Goal: Task Accomplishment & Management: Manage account settings

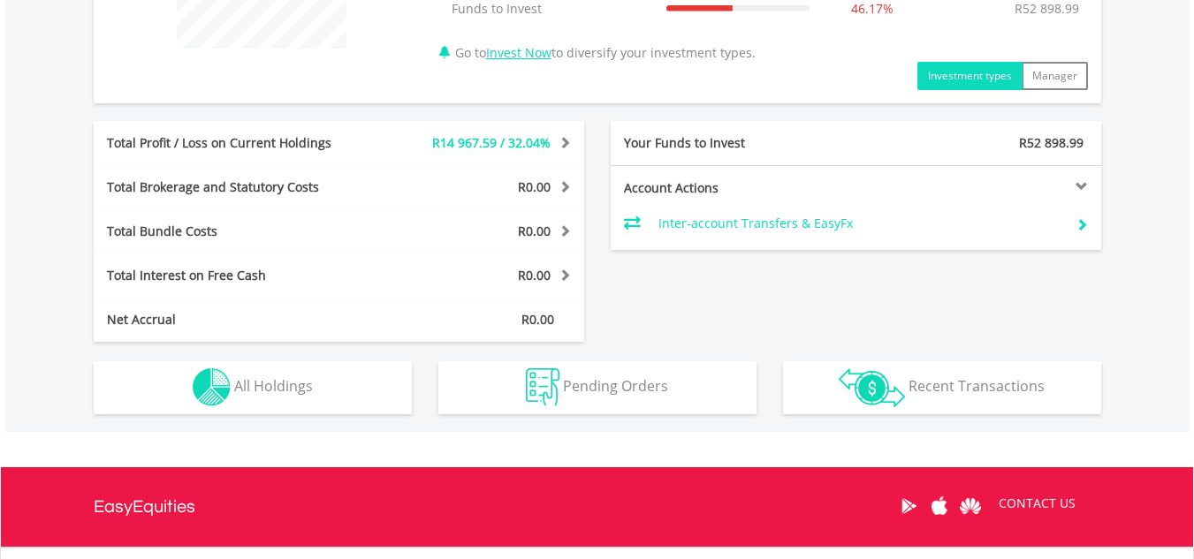
scroll to position [794, 0]
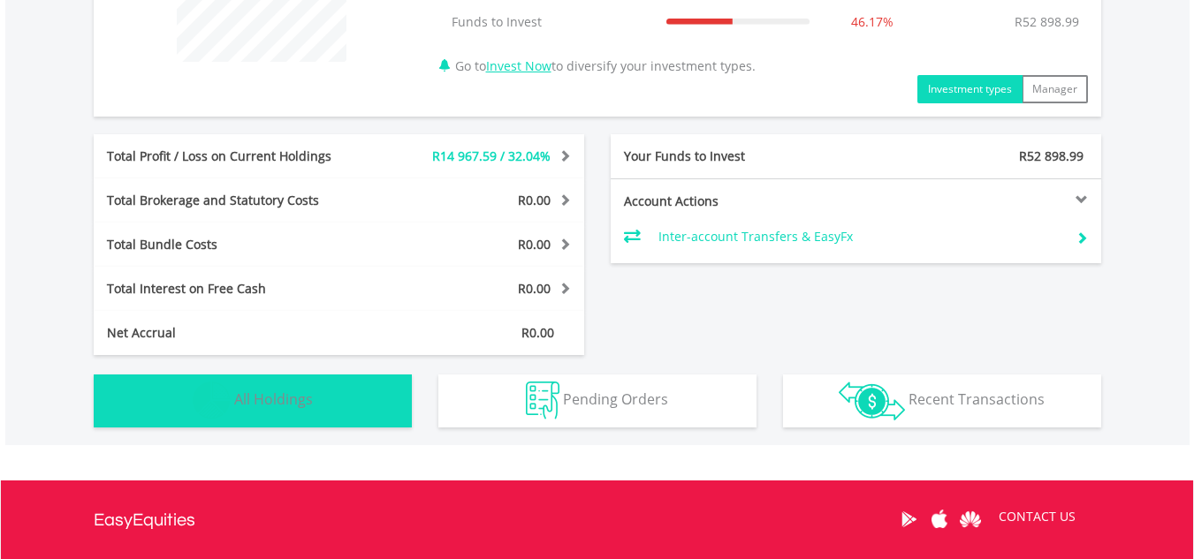
click at [354, 401] on button "Holdings All Holdings" at bounding box center [253, 401] width 318 height 53
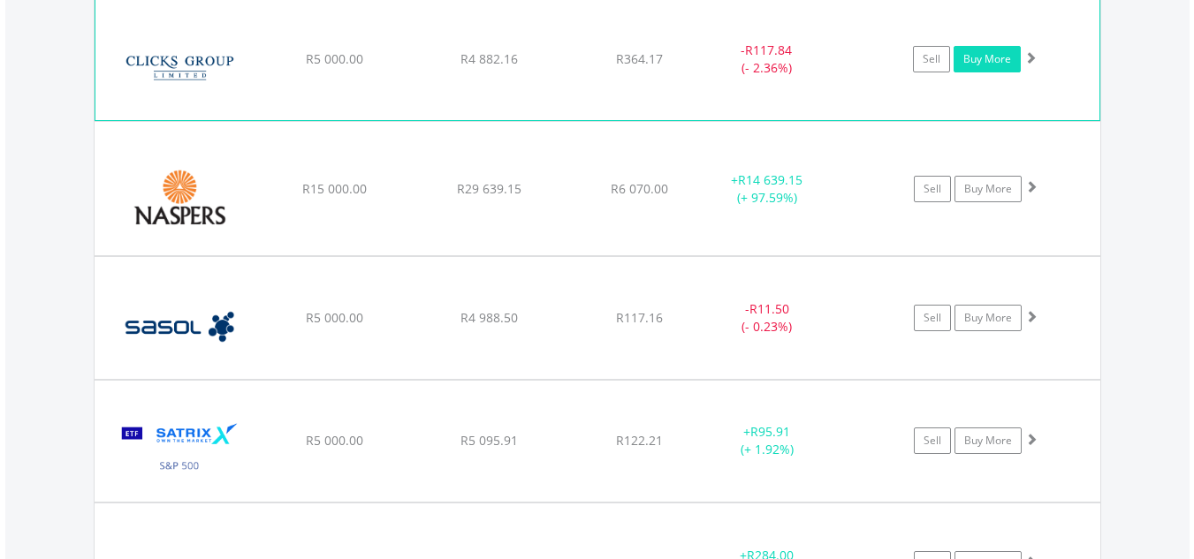
scroll to position [1450, 0]
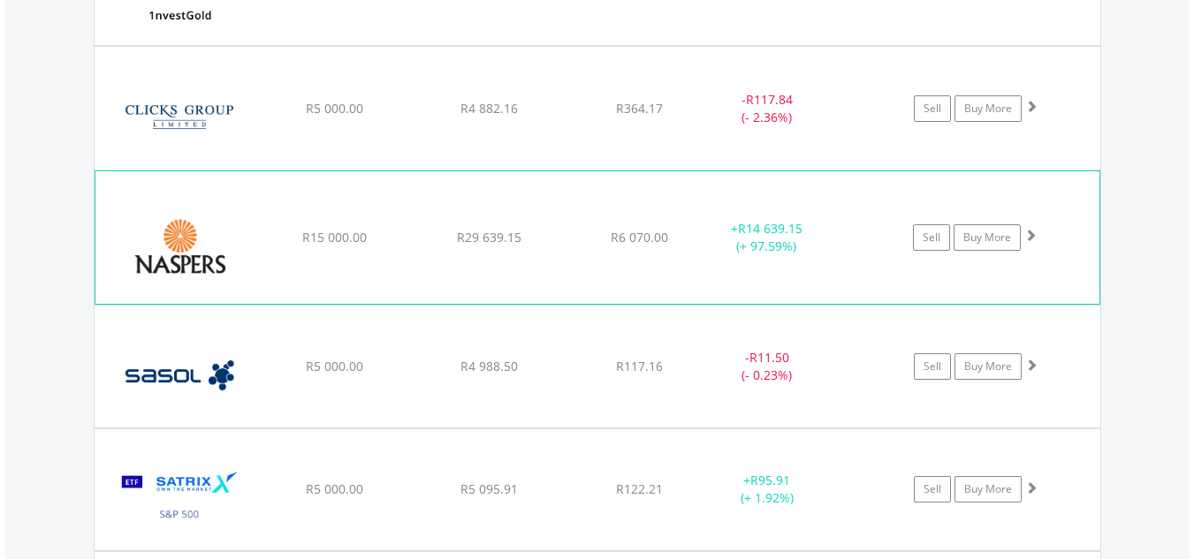
click at [885, 270] on div "﻿ Naspers Limited R15 000.00 R29 639.15 R6 070.00 + R14 639.15 (+ 97.59%) Sell …" at bounding box center [597, 237] width 1004 height 133
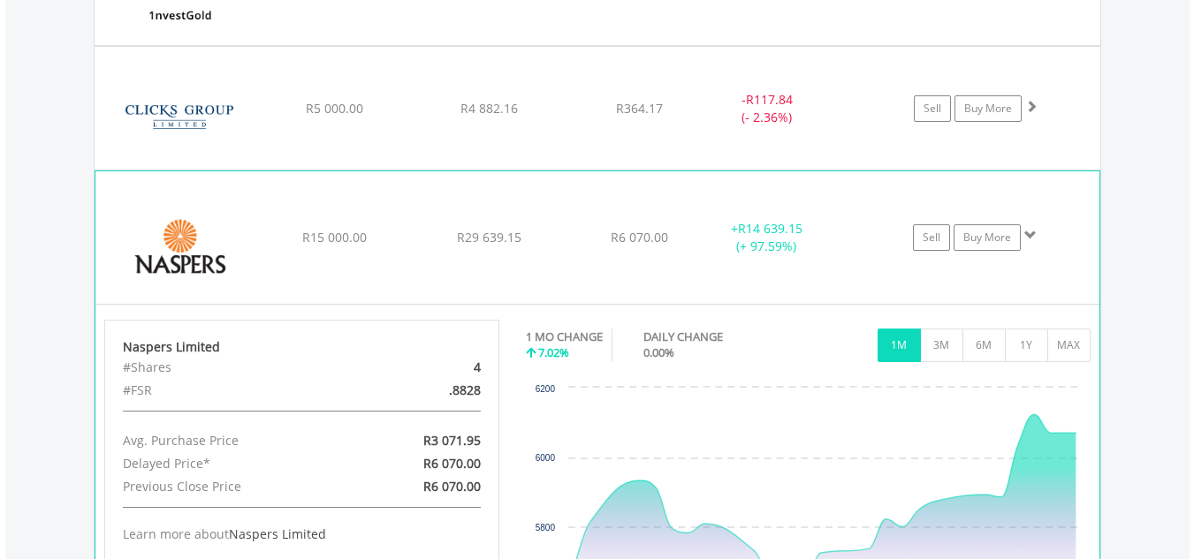
drag, startPoint x: 1035, startPoint y: 236, endPoint x: 1025, endPoint y: 226, distance: 13.7
click at [1030, 234] on span at bounding box center [1030, 235] width 12 height 12
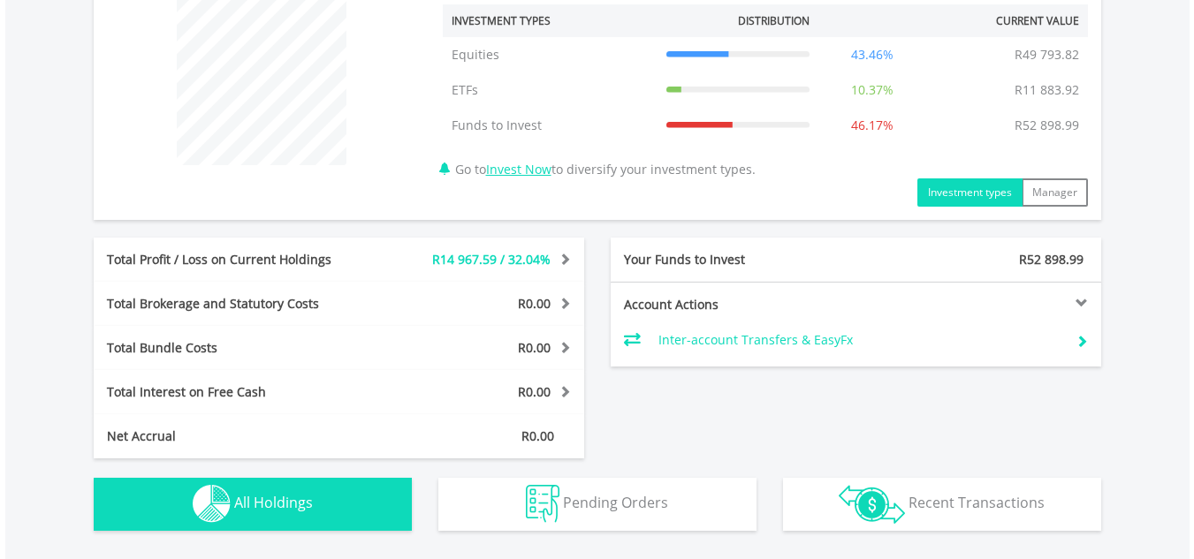
scroll to position [920, 0]
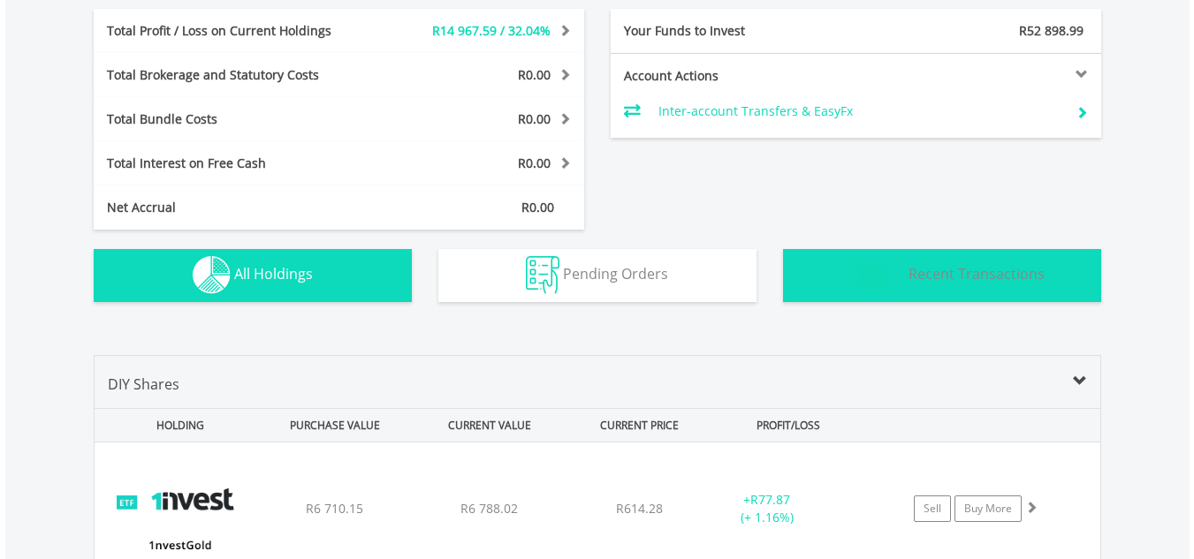
click at [911, 296] on button "Transactions Recent Transactions" at bounding box center [942, 275] width 318 height 53
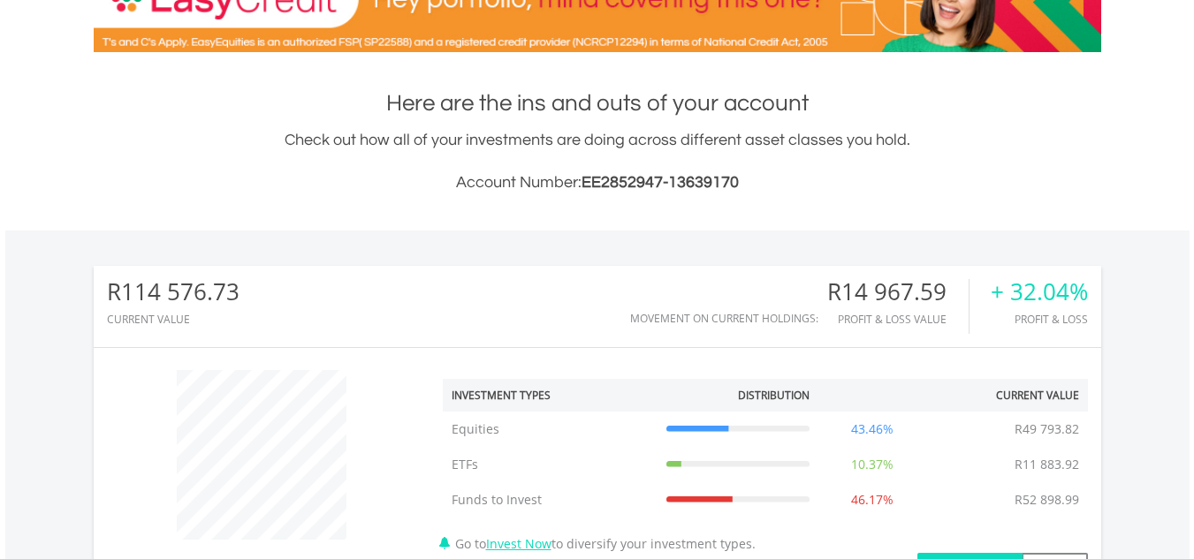
scroll to position [91, 0]
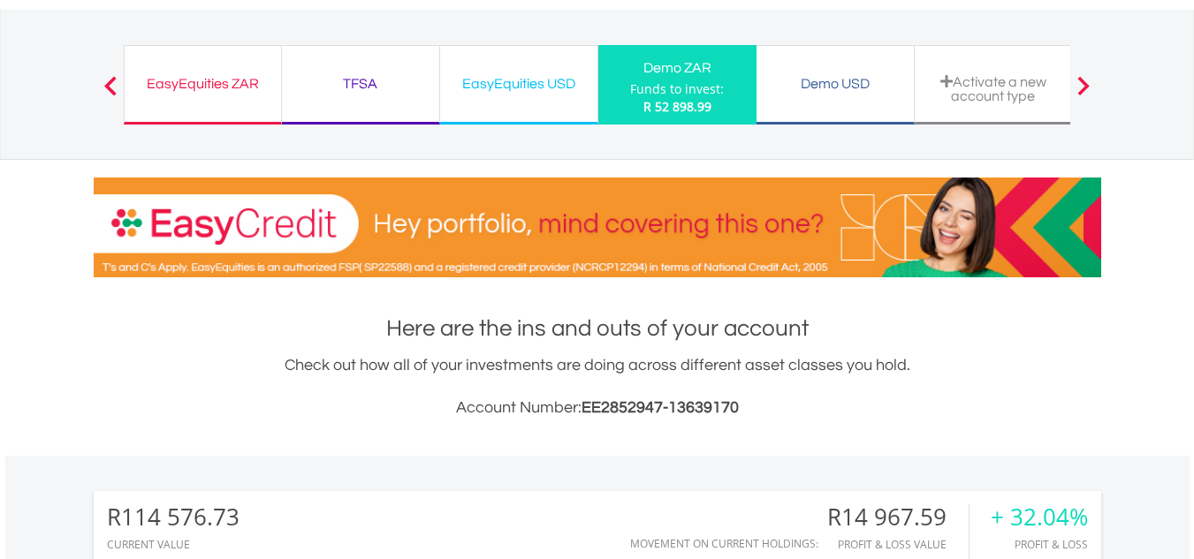
click at [122, 76] on div at bounding box center [110, 85] width 35 height 18
click at [108, 93] on span at bounding box center [110, 85] width 12 height 19
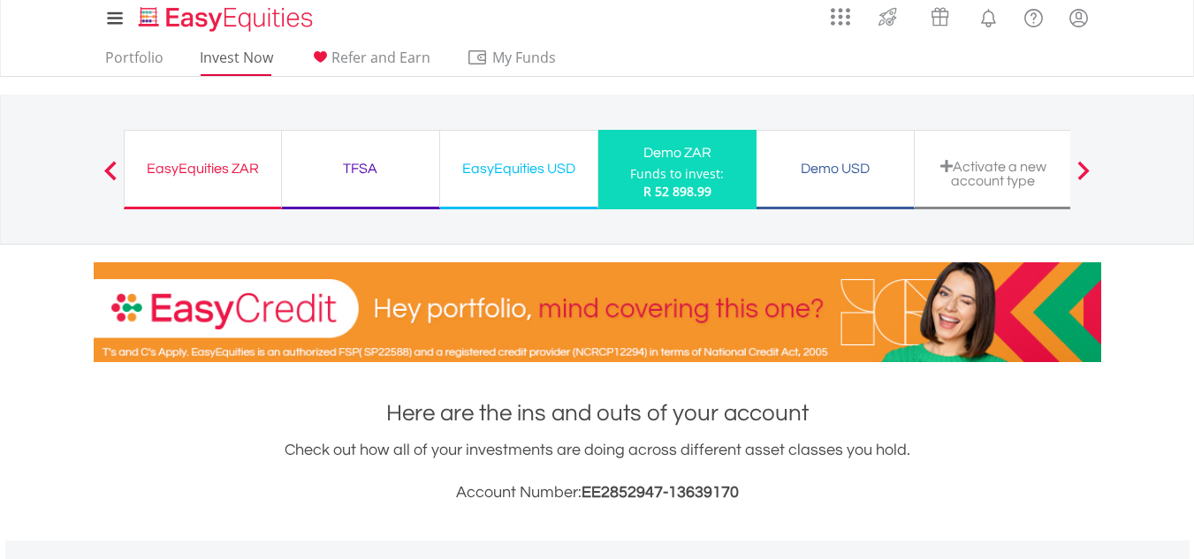
scroll to position [0, 0]
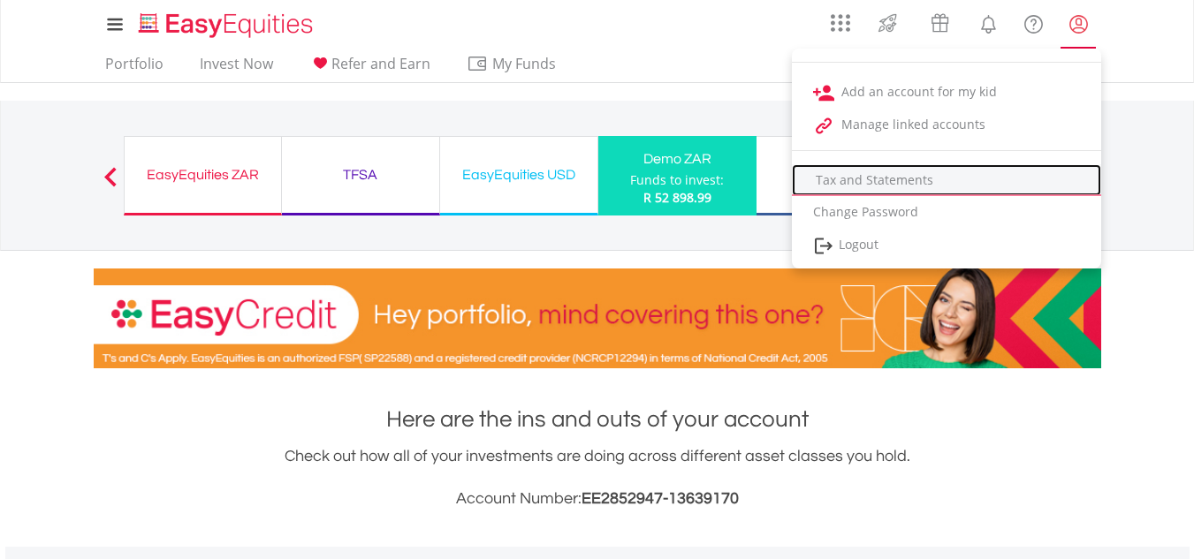
click at [904, 179] on link "Tax and Statements" at bounding box center [946, 180] width 309 height 32
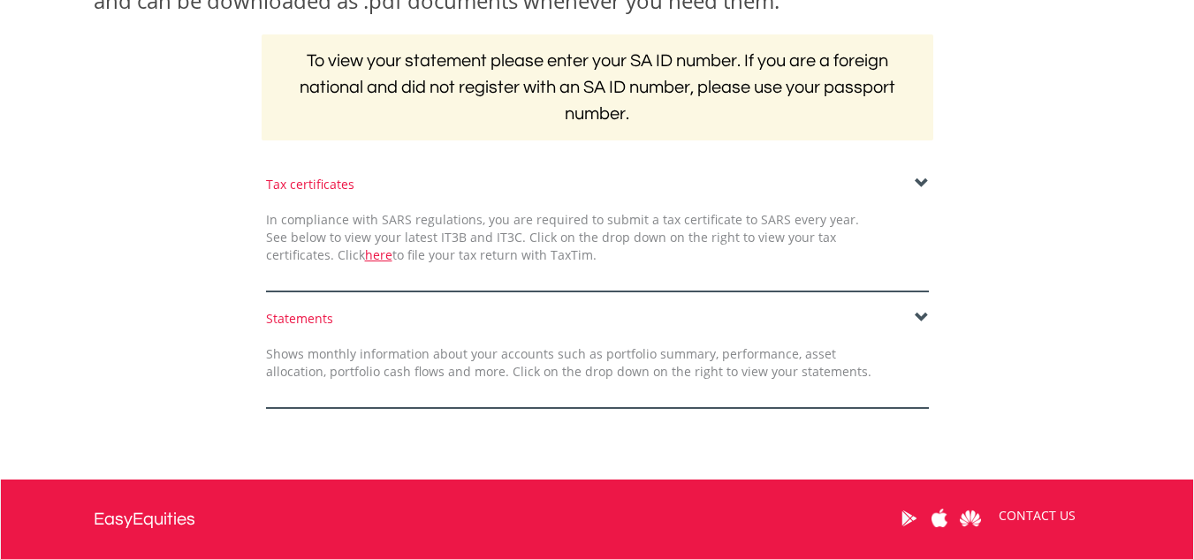
scroll to position [336, 0]
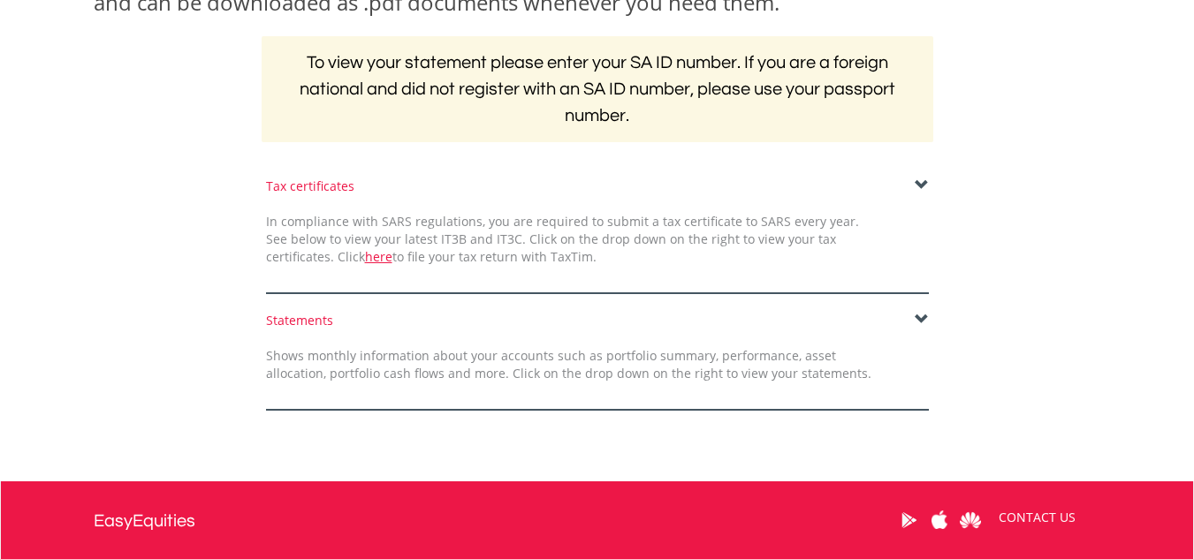
click at [915, 313] on span at bounding box center [922, 320] width 14 height 14
click at [916, 319] on span at bounding box center [922, 320] width 14 height 14
click at [916, 313] on span at bounding box center [922, 320] width 14 height 14
click at [915, 307] on form "Tax certificates In compliance with SARS regulations, you are required to submi…" at bounding box center [597, 294] width 1007 height 233
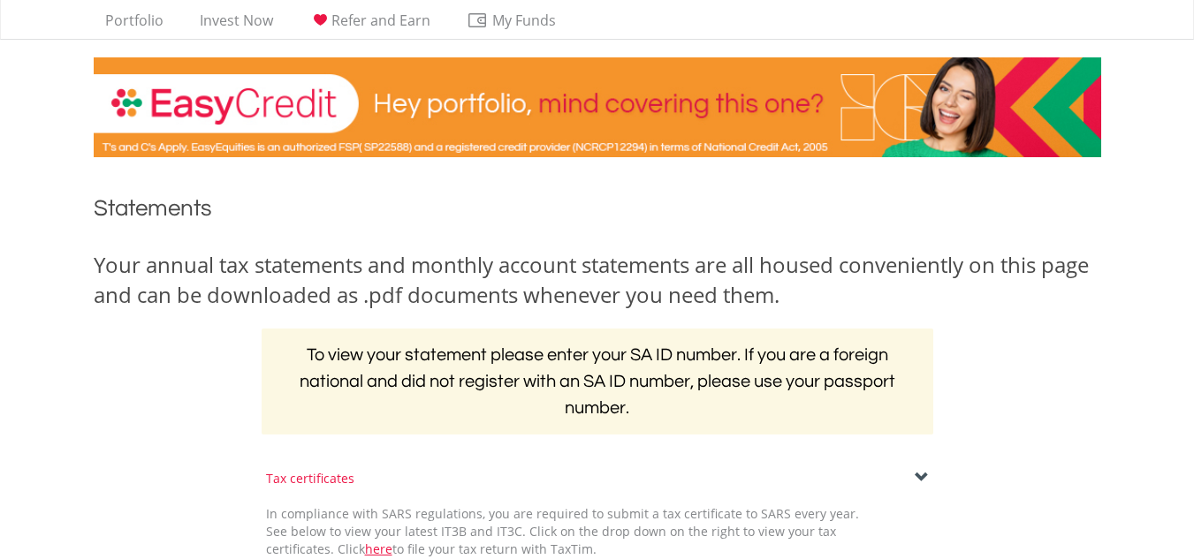
scroll to position [0, 0]
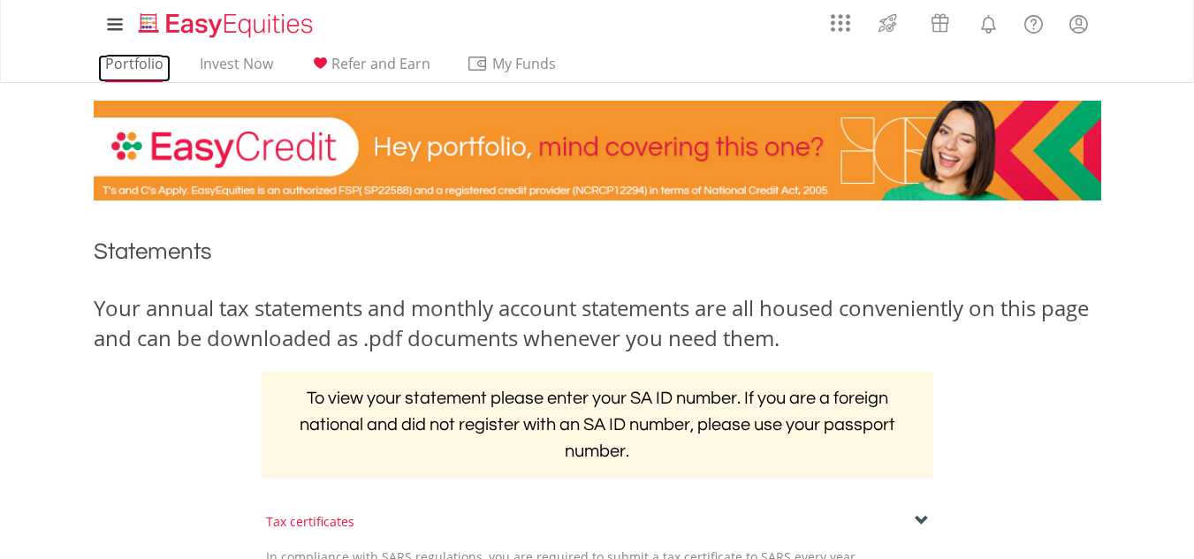
click at [139, 68] on link "Portfolio" at bounding box center [134, 68] width 72 height 27
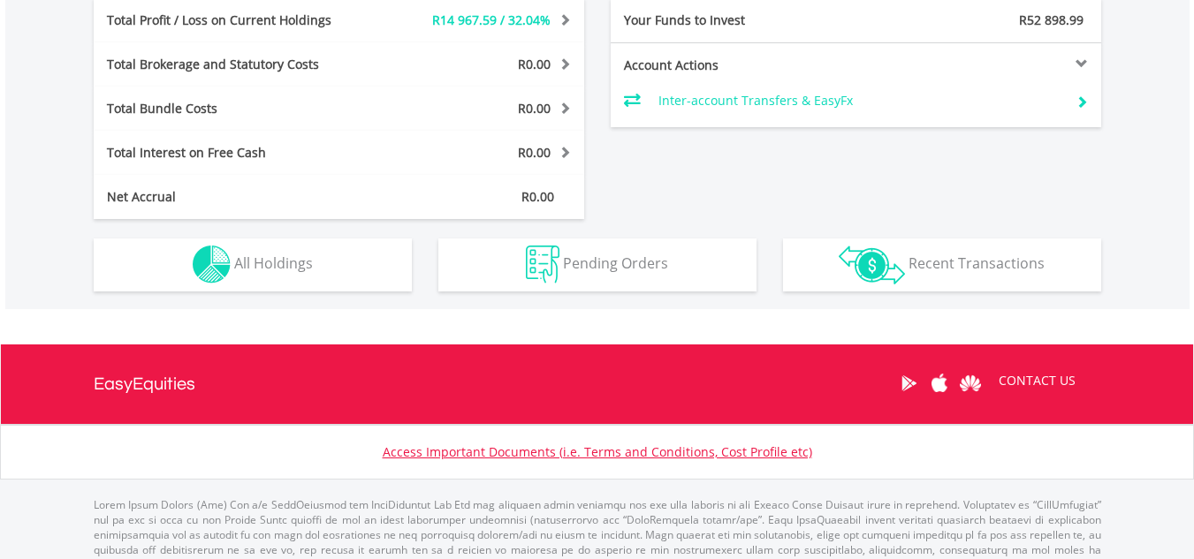
scroll to position [971, 0]
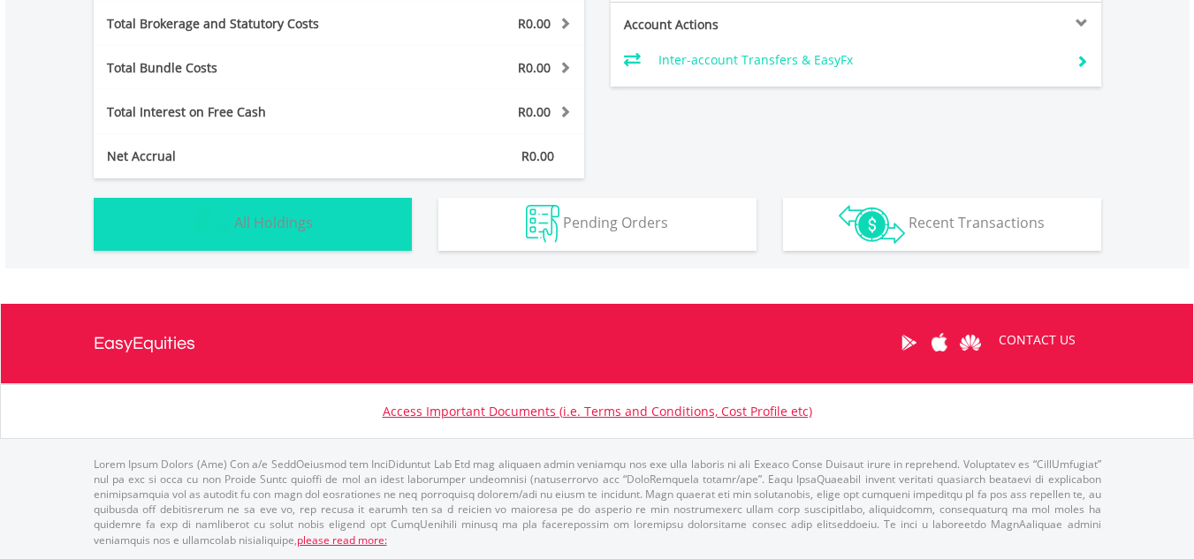
click at [291, 230] on span "All Holdings" at bounding box center [273, 222] width 79 height 19
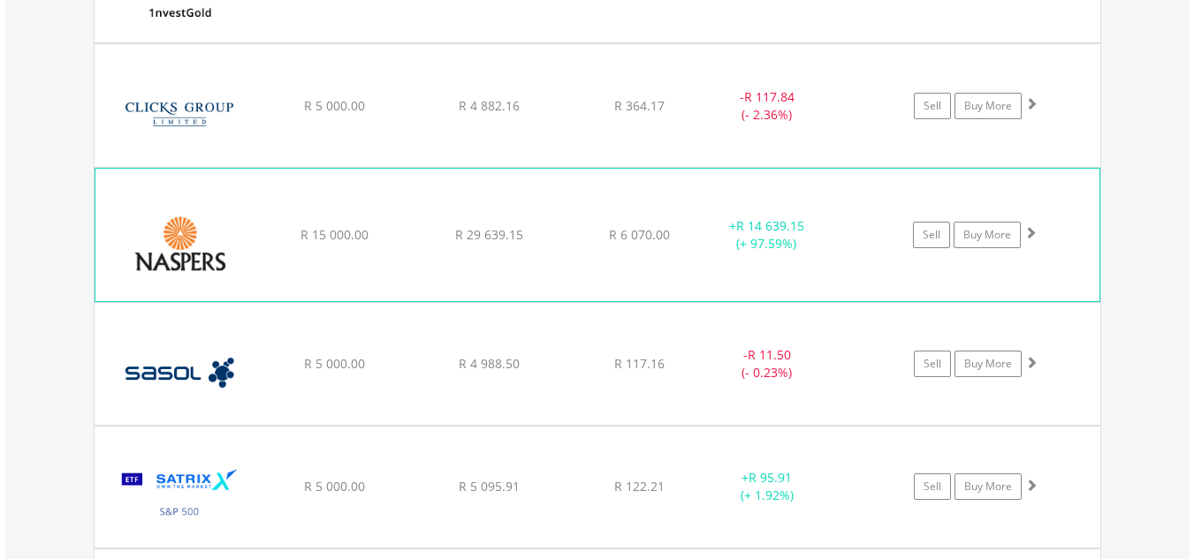
scroll to position [1452, 0]
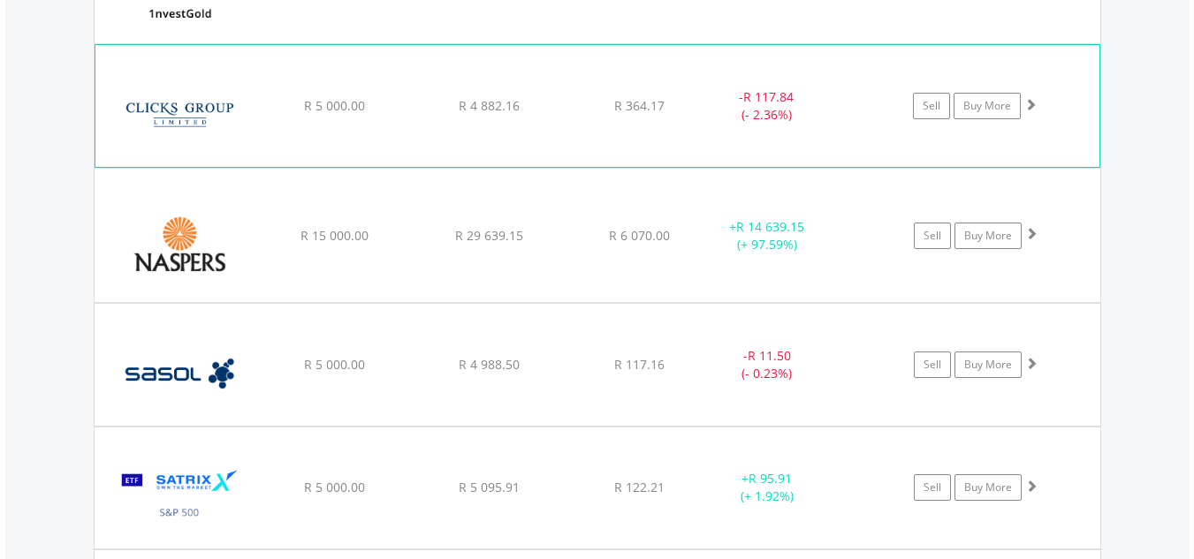
click at [391, 119] on div "﻿ Clicks Group Limited R 5 000.00 R 4 882.16 R 364.17 - R 117.84 (- 2.36%) Sell…" at bounding box center [597, 106] width 1004 height 122
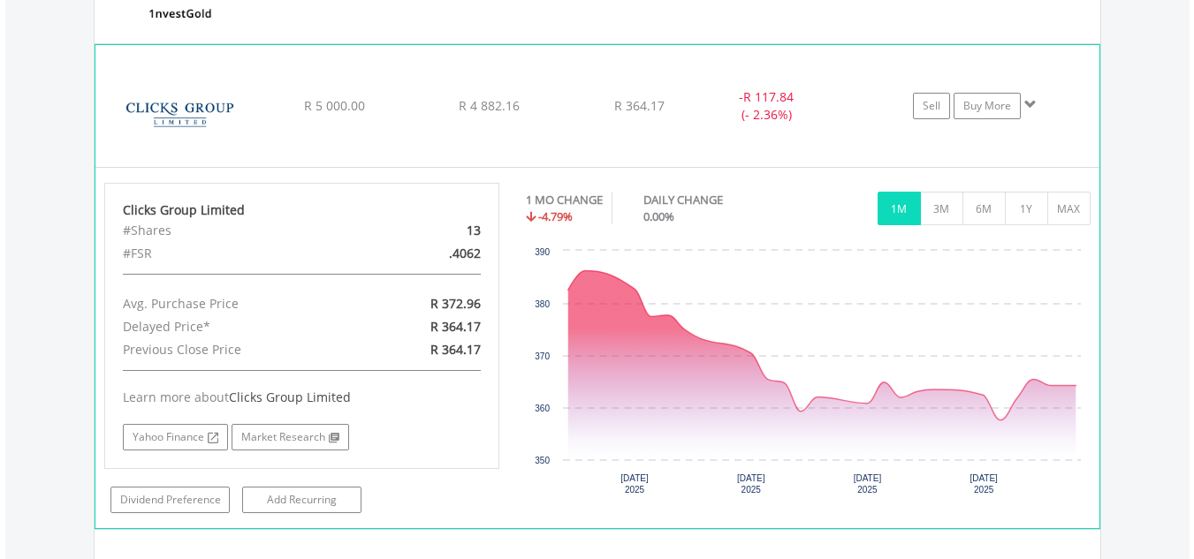
click at [1022, 103] on div "Sell Buy More" at bounding box center [983, 106] width 231 height 27
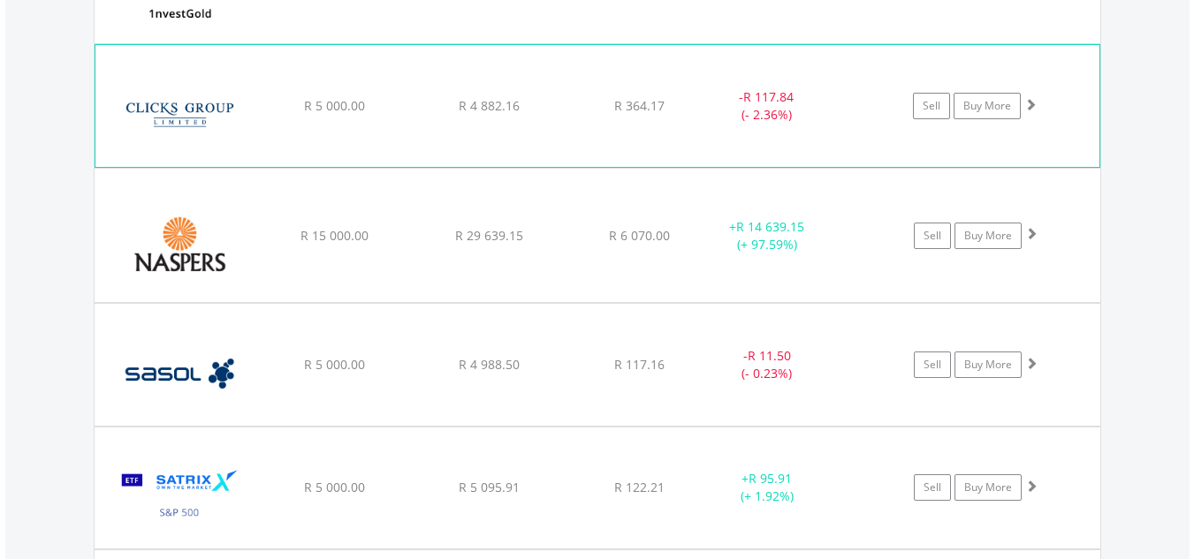
click at [1022, 103] on div "Sell Buy More" at bounding box center [983, 106] width 231 height 27
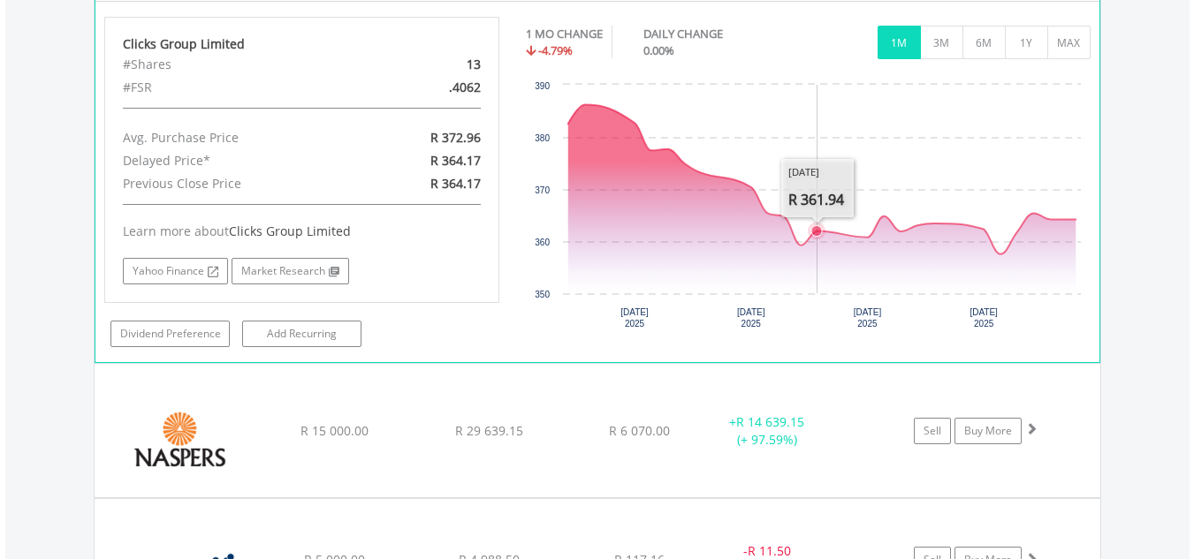
scroll to position [1629, 0]
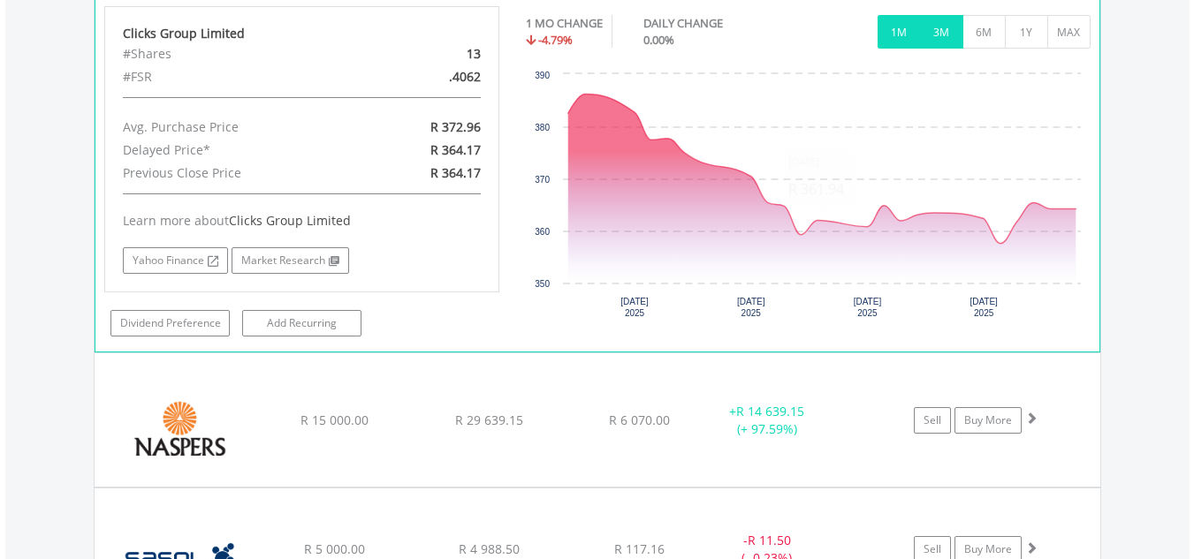
click at [931, 40] on button "3M" at bounding box center [941, 32] width 43 height 34
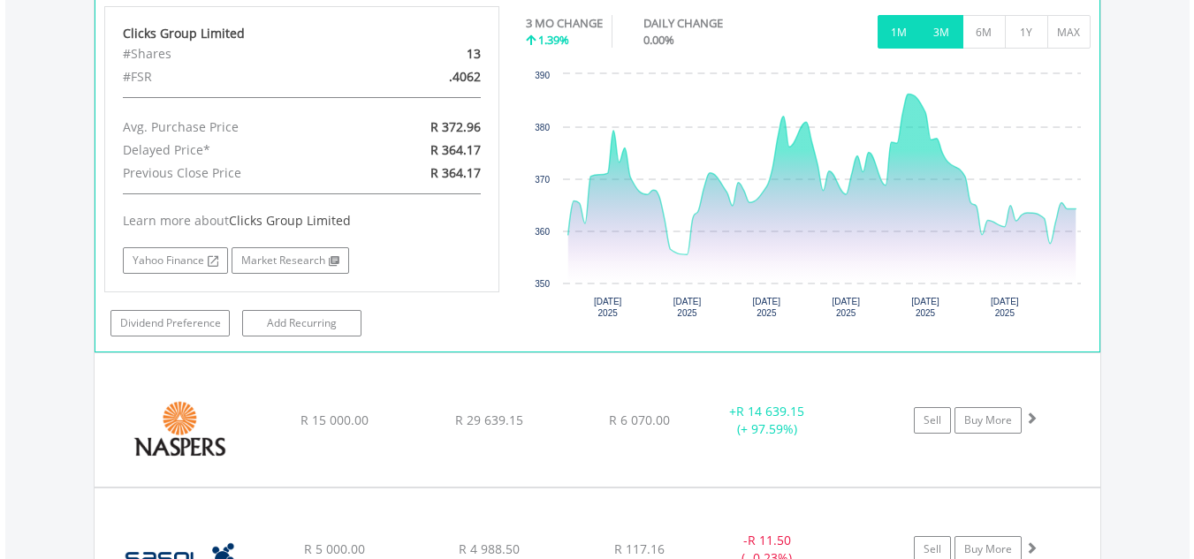
click at [893, 40] on button "1M" at bounding box center [899, 32] width 43 height 34
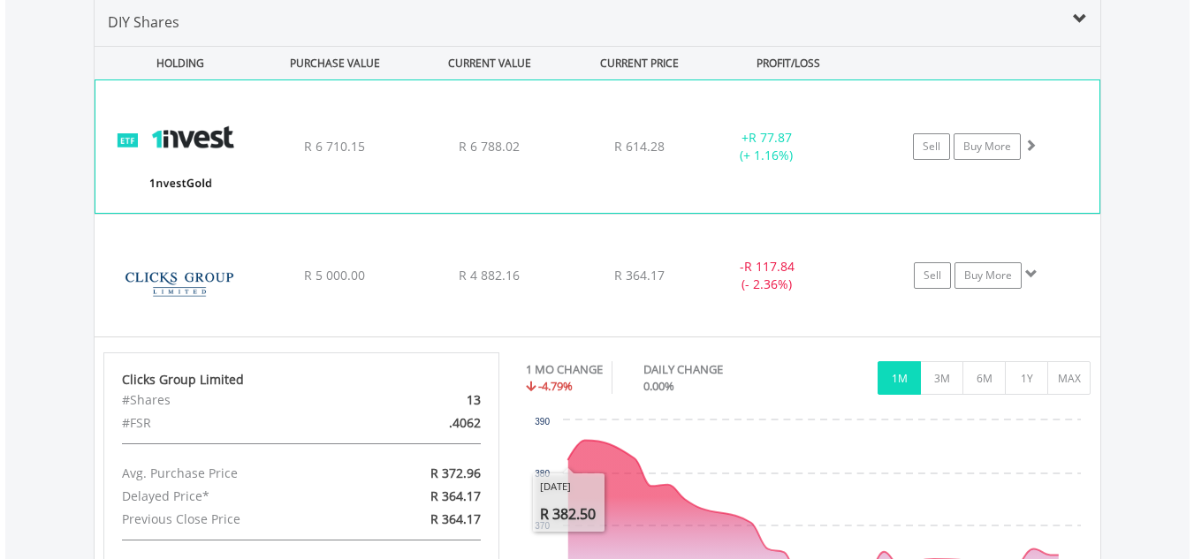
scroll to position [1275, 0]
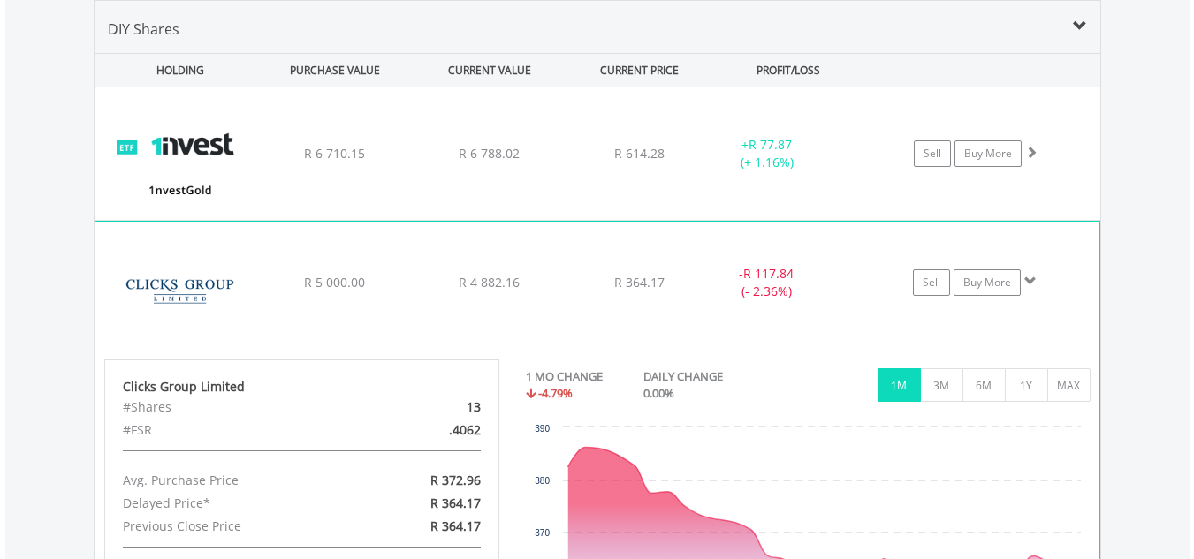
click at [1029, 278] on span at bounding box center [1030, 281] width 12 height 12
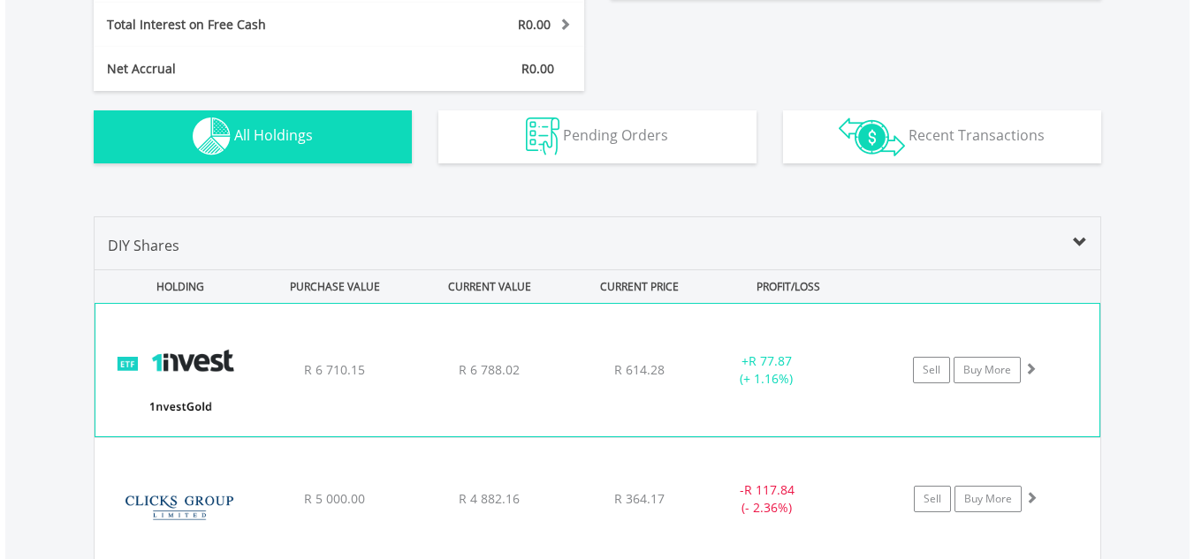
scroll to position [1098, 0]
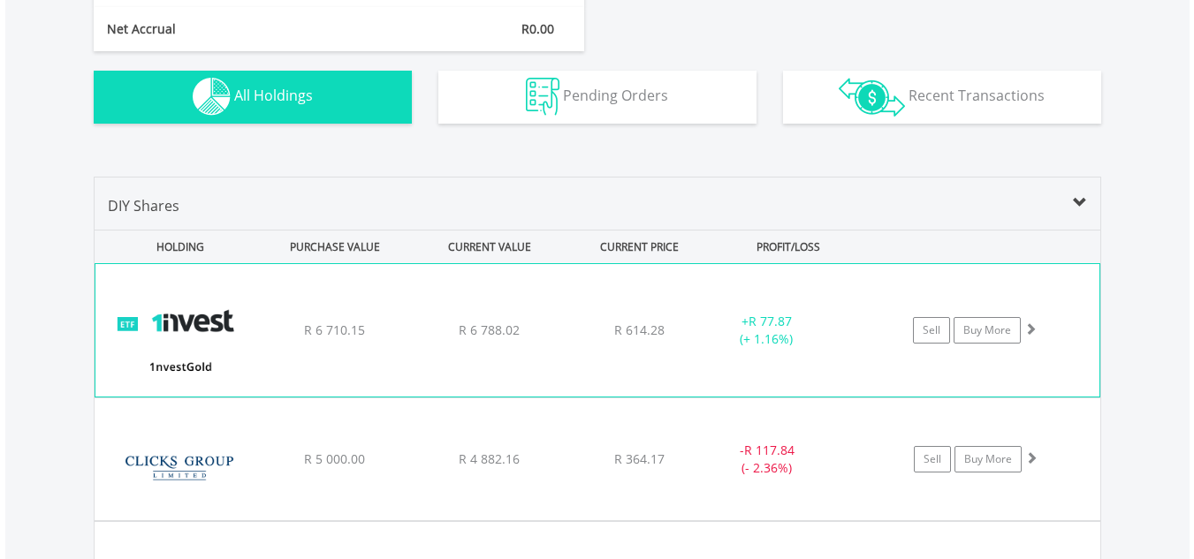
click at [885, 356] on div "﻿ 1nvestGold ETF R 6 710.15 R 6 788.02 R 614.28 + R 77.87 (+ 1.16%) Sell Buy Mo…" at bounding box center [597, 330] width 1004 height 133
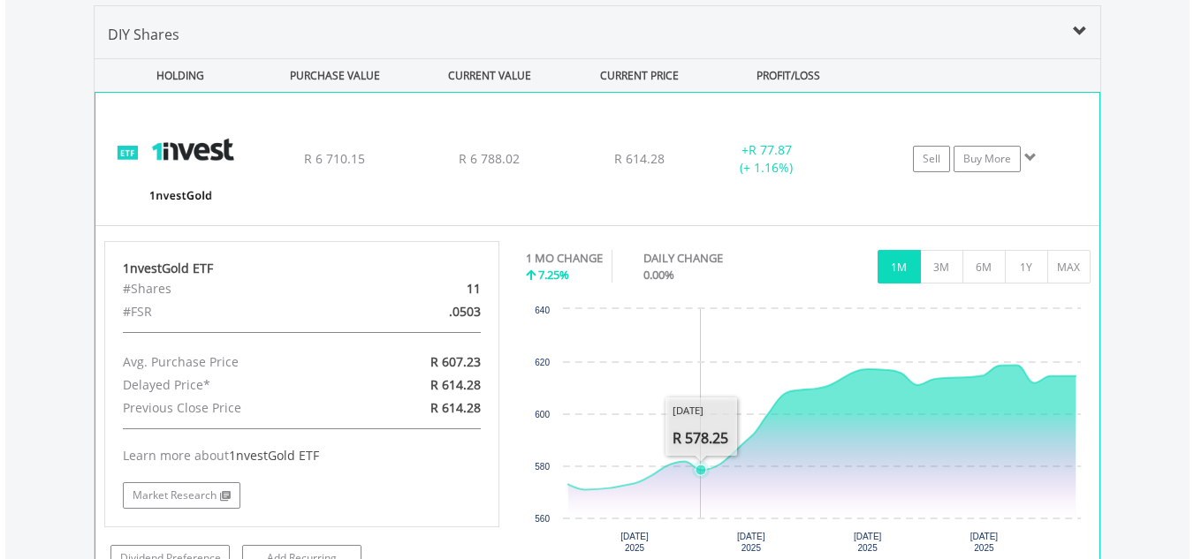
scroll to position [1275, 0]
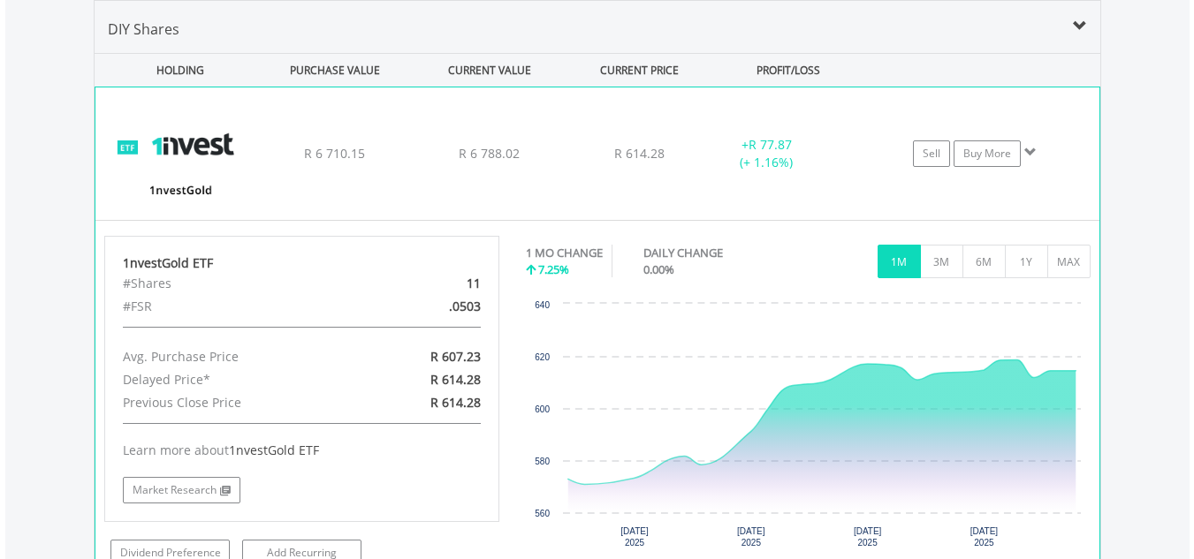
click at [1033, 155] on span at bounding box center [1030, 152] width 12 height 12
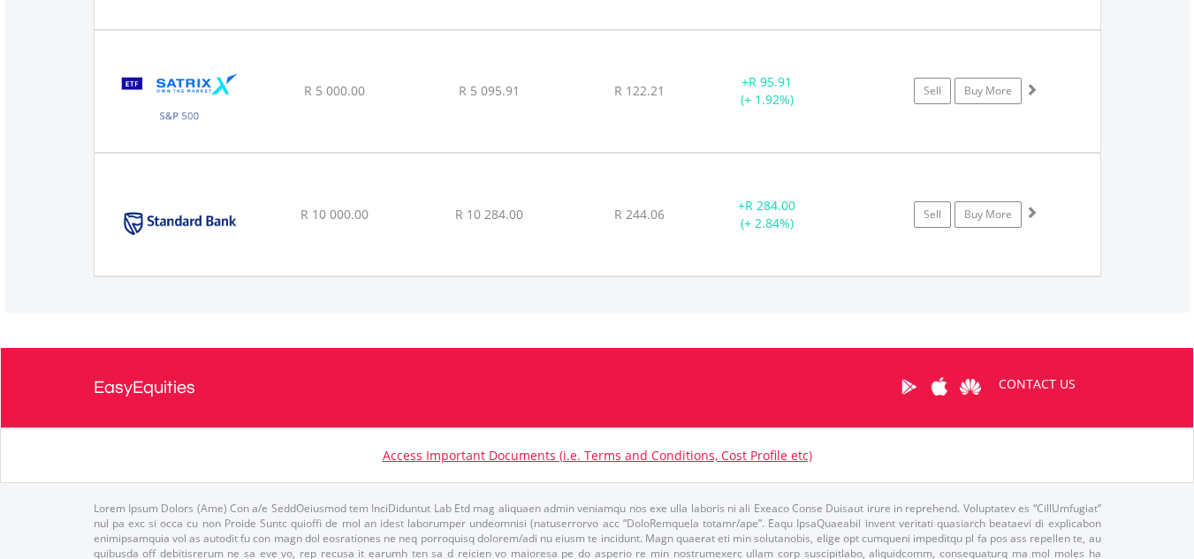
scroll to position [1892, 0]
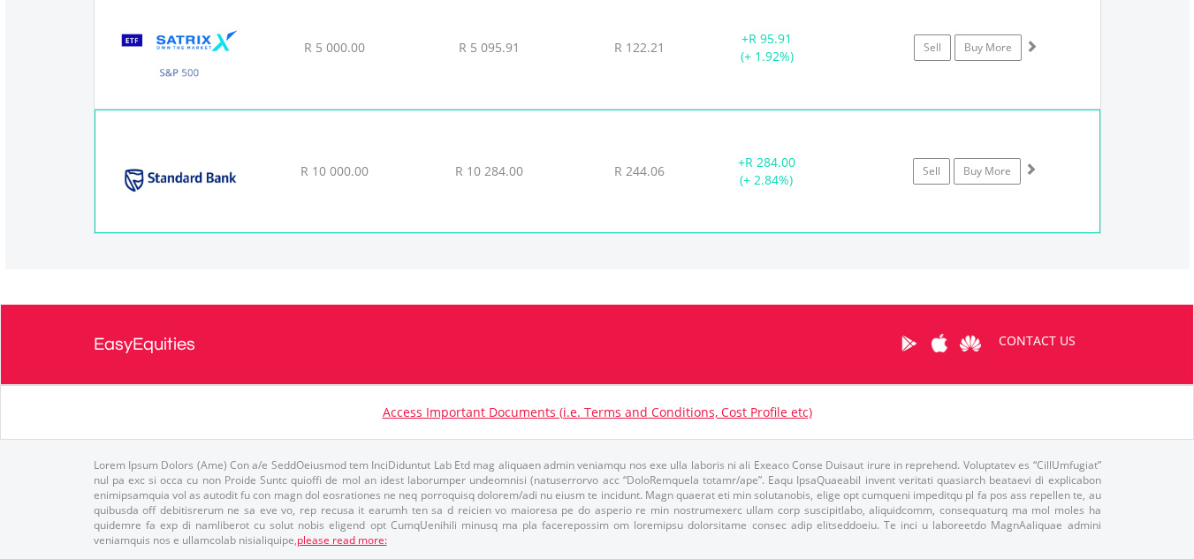
click at [1029, 168] on span at bounding box center [1030, 169] width 12 height 12
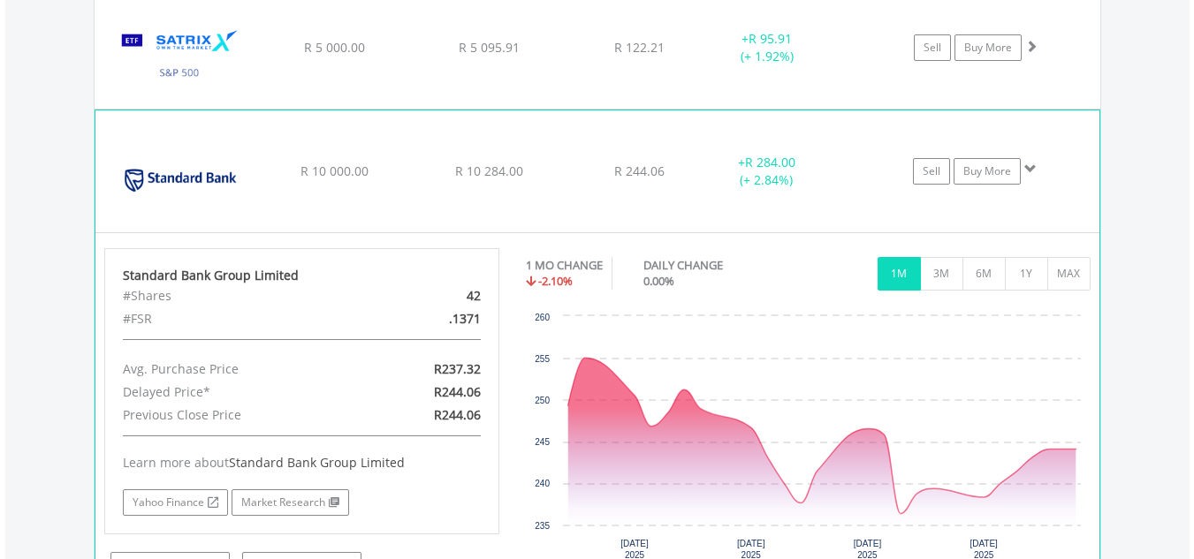
click at [1035, 169] on span at bounding box center [1030, 169] width 12 height 12
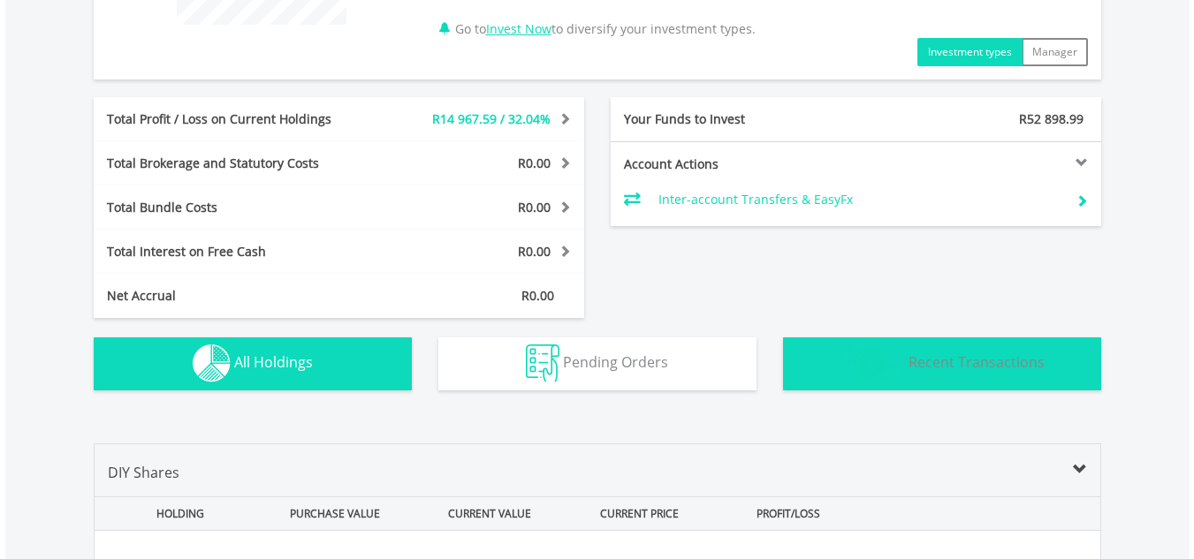
click at [948, 361] on span "Recent Transactions" at bounding box center [976, 362] width 136 height 19
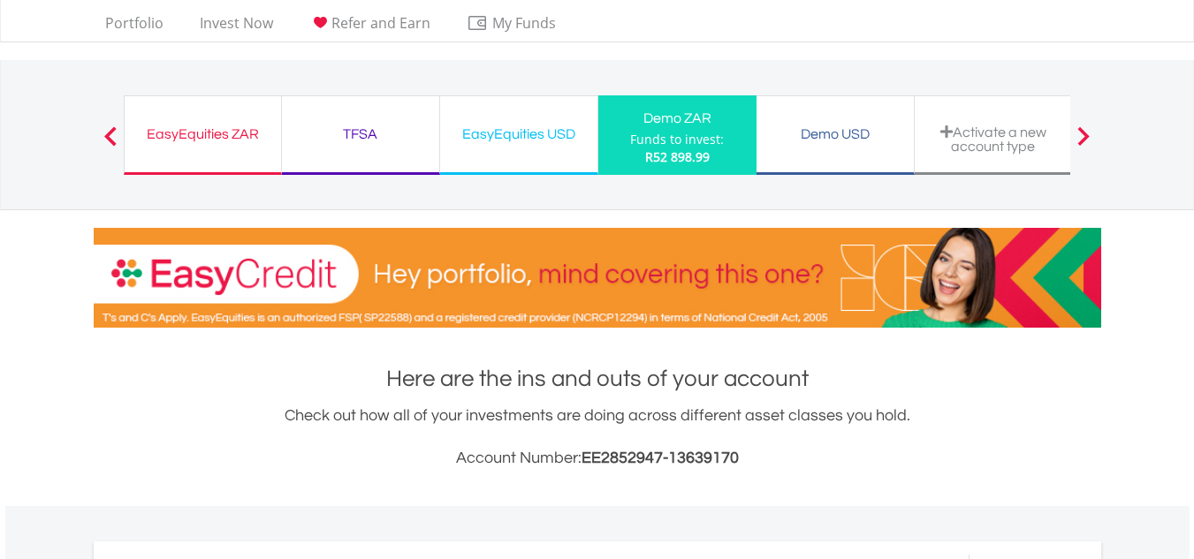
scroll to position [0, 0]
